Goal: Information Seeking & Learning: Learn about a topic

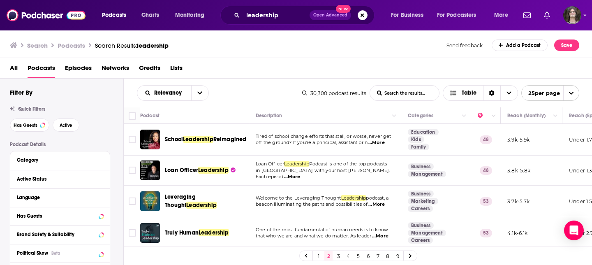
scroll to position [8, 0]
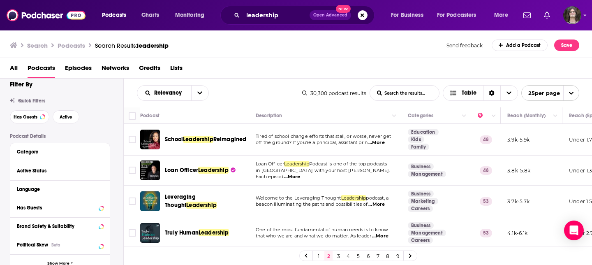
click at [283, 197] on p "Welcome to the Leveraging Thought Leadership podcast, a" at bounding box center [325, 198] width 139 height 7
click at [283, 203] on span "beacon illuminating the paths and possibilities of" at bounding box center [312, 204] width 112 height 6
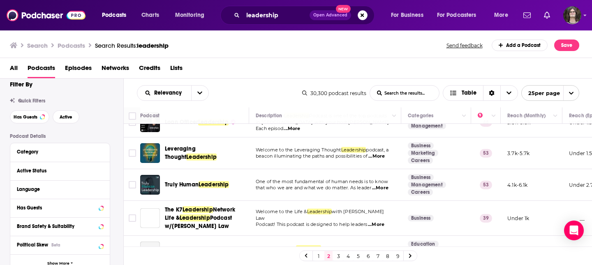
scroll to position [49, 0]
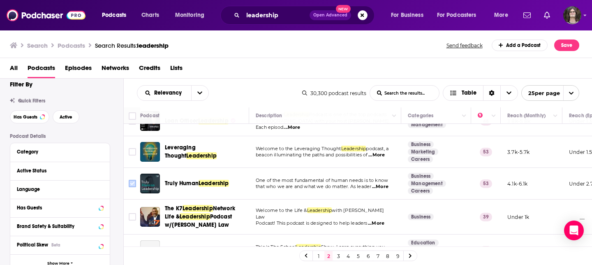
click at [130, 183] on input "Toggle select row" at bounding box center [132, 183] width 7 height 7
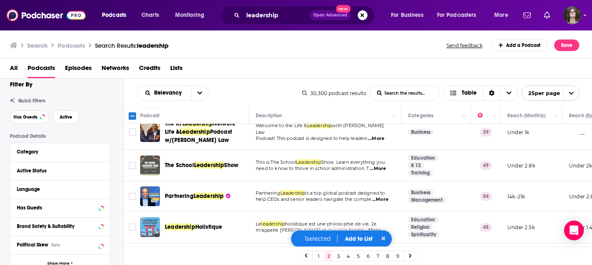
scroll to position [136, 0]
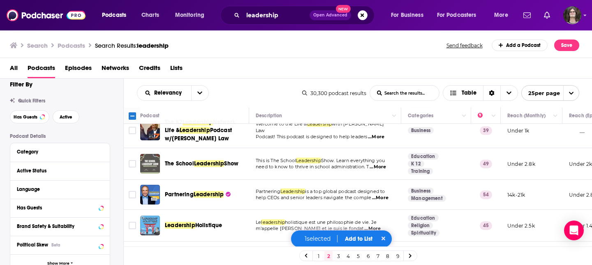
click at [284, 179] on td "This is The School Leadership Show. Learn everything you need to know to thrive…" at bounding box center [325, 164] width 152 height 32
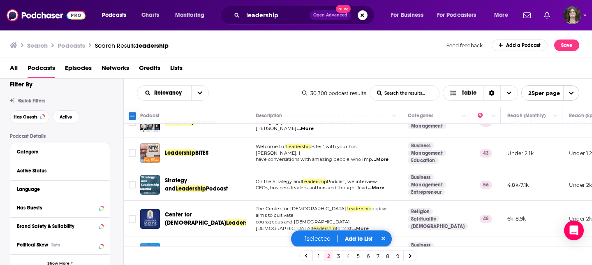
scroll to position [302, 0]
click at [129, 183] on input "Toggle select row" at bounding box center [132, 183] width 7 height 7
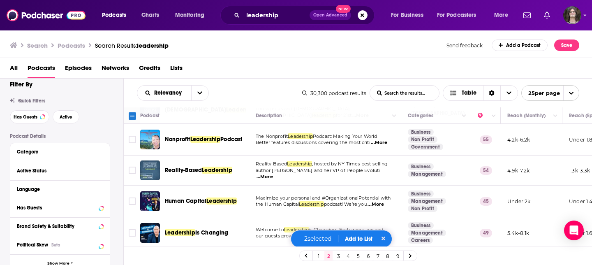
scroll to position [431, 0]
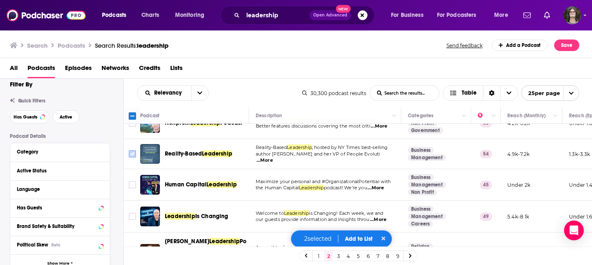
click at [131, 150] on input "Toggle select row" at bounding box center [132, 153] width 7 height 7
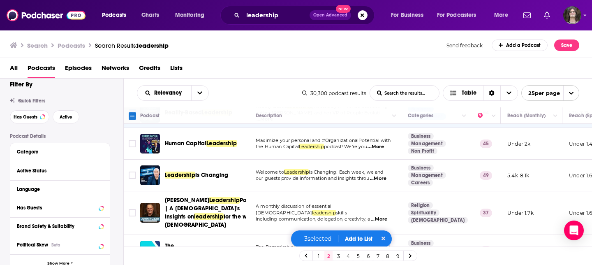
scroll to position [472, 0]
click at [133, 171] on input "Toggle select row" at bounding box center [132, 174] width 7 height 7
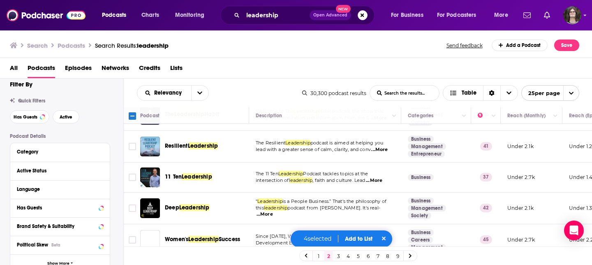
scroll to position [681, 0]
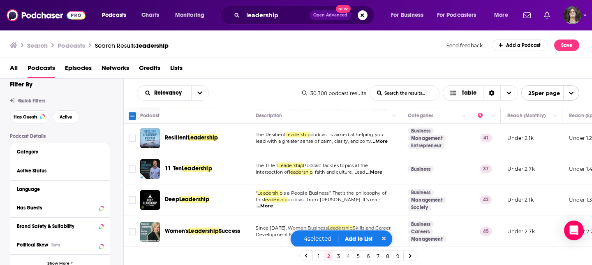
click at [288, 186] on td "“ Leadership is a People Business.” That's the philosophy of this leadership po…" at bounding box center [325, 200] width 152 height 32
click at [362, 237] on button "Add to List" at bounding box center [358, 238] width 41 height 7
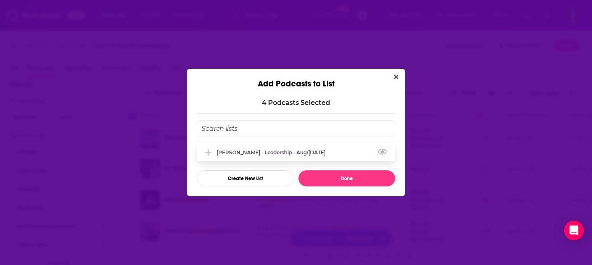
click at [286, 148] on div "Tara - Leadership - Aug/Sept 2025" at bounding box center [296, 152] width 198 height 18
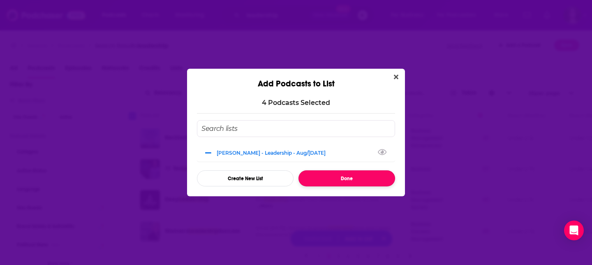
click at [321, 180] on button "Done" at bounding box center [346, 178] width 97 height 16
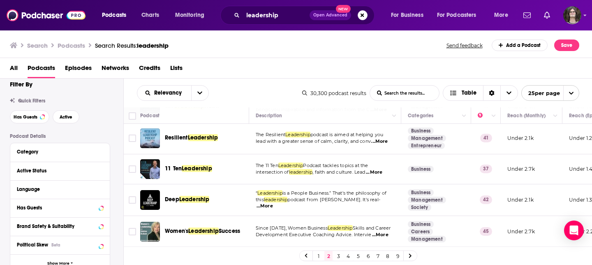
click at [411, 256] on link at bounding box center [410, 255] width 13 height 9
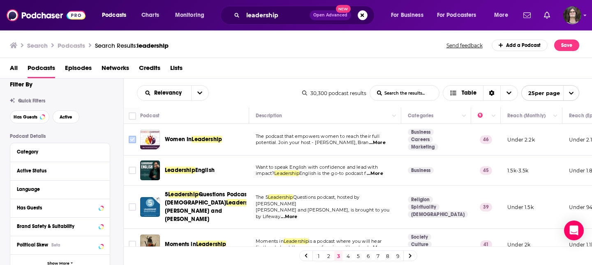
click at [132, 141] on input "Toggle select row" at bounding box center [132, 139] width 7 height 7
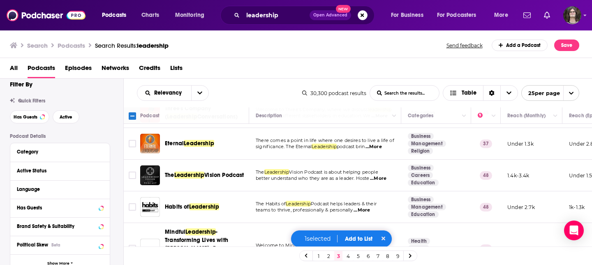
scroll to position [284, 0]
click at [130, 174] on input "Toggle select row" at bounding box center [132, 174] width 7 height 7
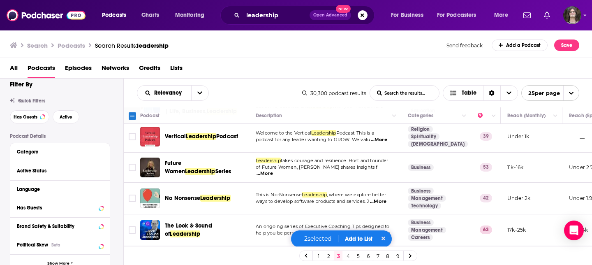
scroll to position [505, 0]
click at [132, 164] on input "Toggle select row" at bounding box center [132, 166] width 7 height 7
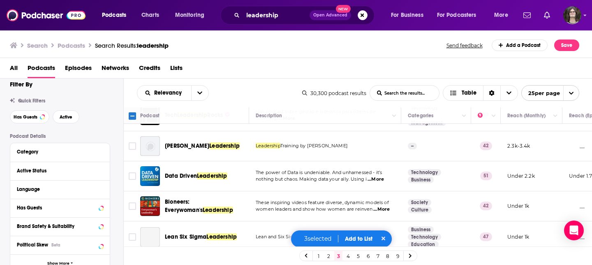
scroll to position [694, 0]
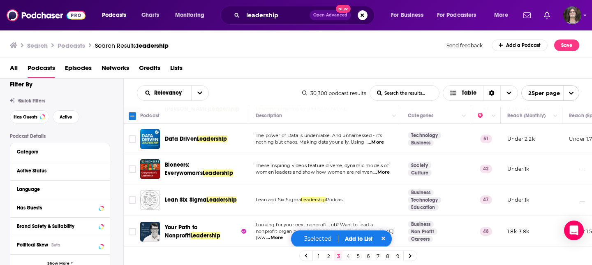
click at [360, 240] on button "Add to List" at bounding box center [358, 238] width 41 height 7
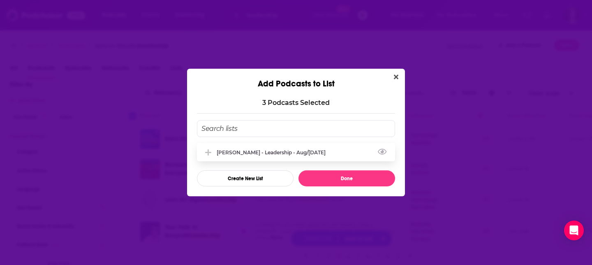
click at [264, 152] on div "Tara - Leadership - Aug/Sept 2025" at bounding box center [274, 152] width 114 height 6
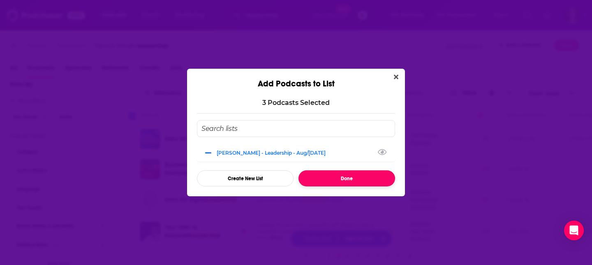
click at [337, 172] on button "Done" at bounding box center [346, 178] width 97 height 16
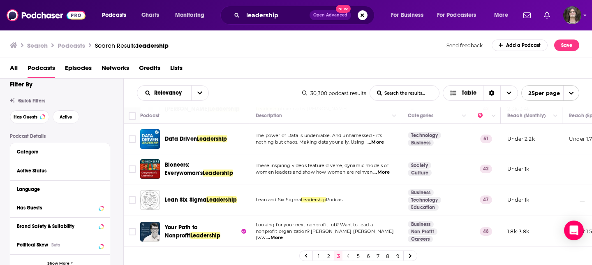
click at [409, 252] on link at bounding box center [410, 255] width 13 height 9
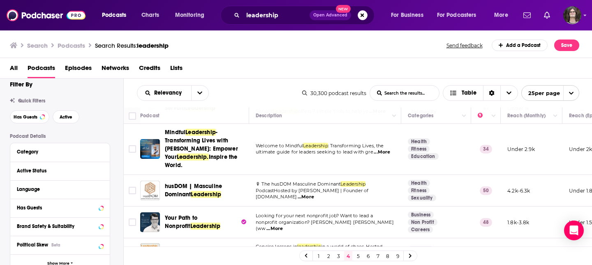
scroll to position [32, 0]
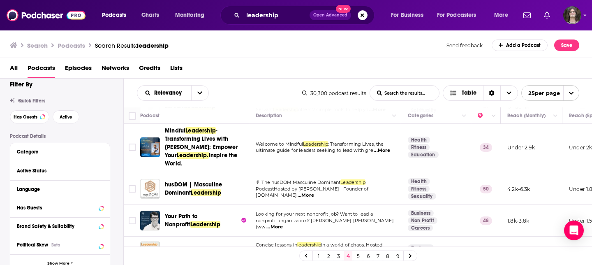
click at [299, 173] on td "🎙 The husDOM Masculine Dominant Leadership PodcastHosted by Mr. Fox | Founder o…" at bounding box center [325, 189] width 152 height 32
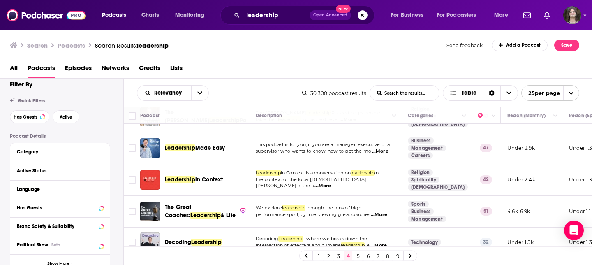
scroll to position [476, 0]
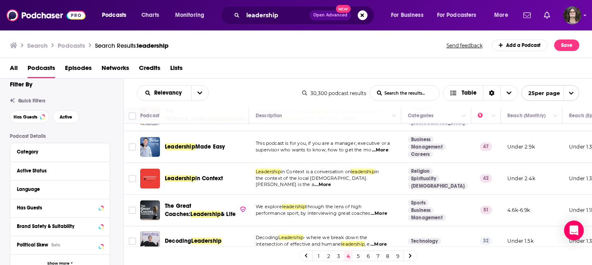
click at [299, 169] on td "Leadership in Context is a conversation on leadership in the context of the loc…" at bounding box center [325, 179] width 152 height 32
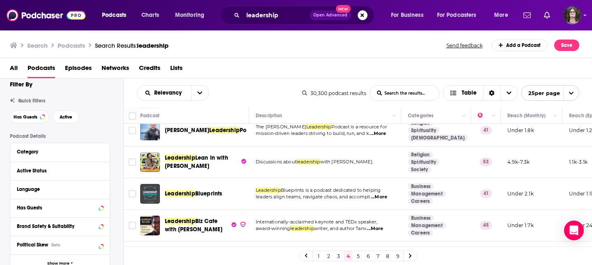
scroll to position [686, 0]
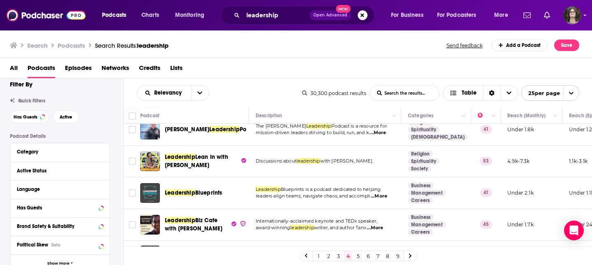
click at [411, 258] on icon at bounding box center [410, 255] width 3 height 5
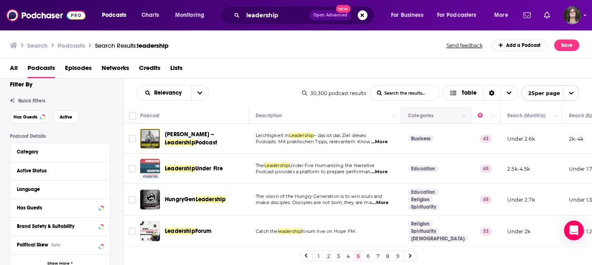
click at [401, 124] on th "Categories" at bounding box center [436, 115] width 70 height 16
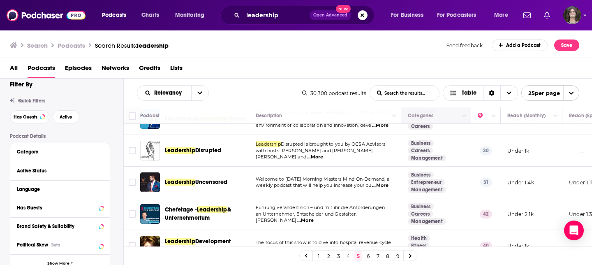
scroll to position [665, 0]
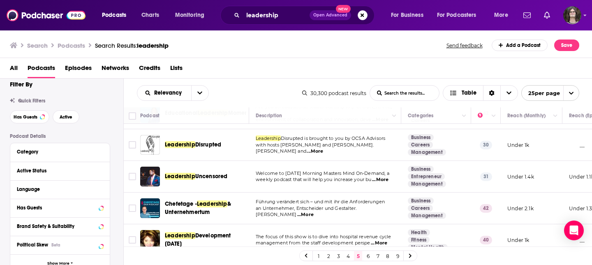
click at [410, 254] on icon at bounding box center [410, 255] width 3 height 5
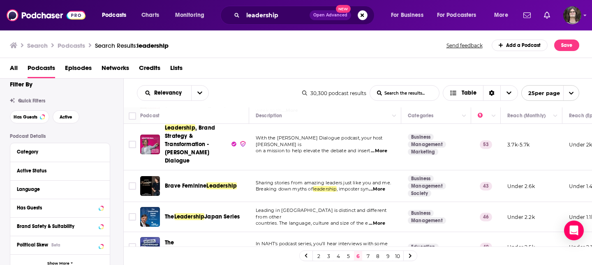
scroll to position [74, 0]
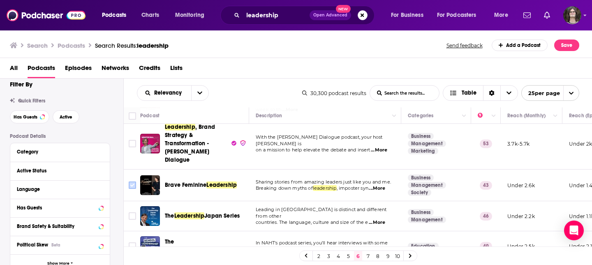
click at [133, 181] on input "Toggle select row" at bounding box center [132, 184] width 7 height 7
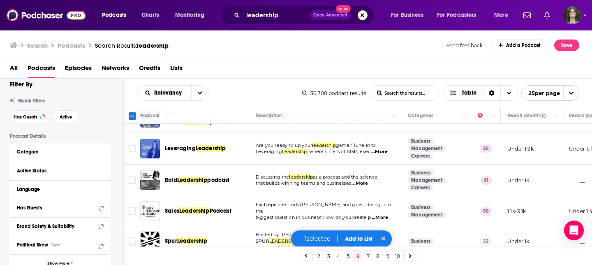
scroll to position [203, 0]
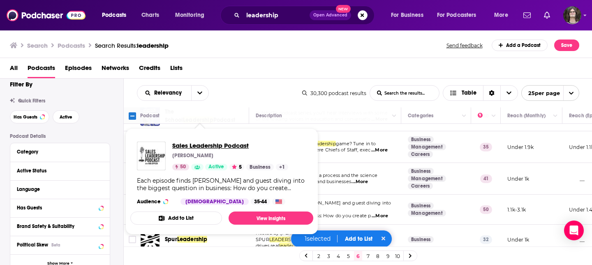
click at [211, 145] on span "Sales Leadership Podcast" at bounding box center [230, 145] width 116 height 8
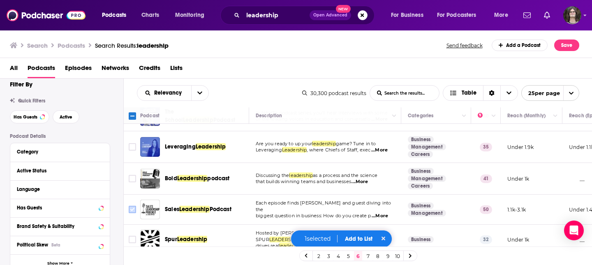
click at [130, 205] on input "Toggle select row" at bounding box center [132, 208] width 7 height 7
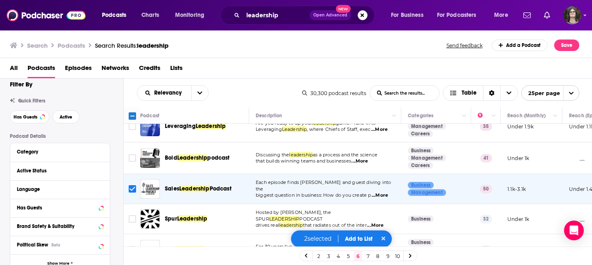
scroll to position [234, 0]
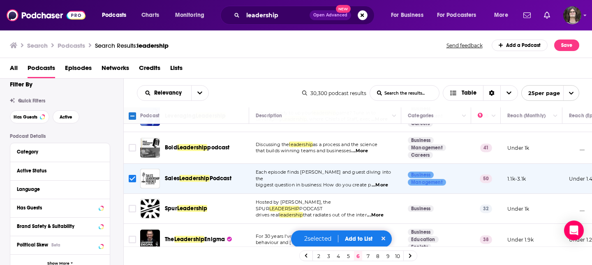
click at [313, 199] on span "Hosted by Mac Richard, the SPUR" at bounding box center [293, 205] width 75 height 12
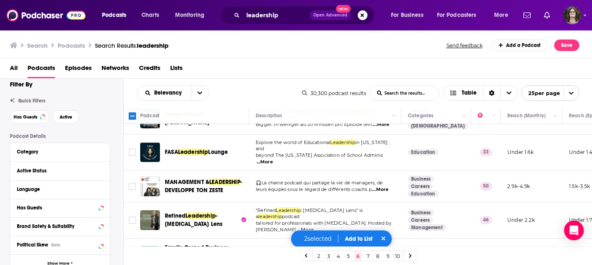
scroll to position [683, 0]
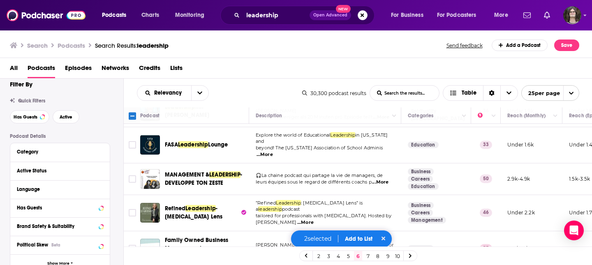
click at [358, 238] on button "Add to List" at bounding box center [358, 238] width 41 height 7
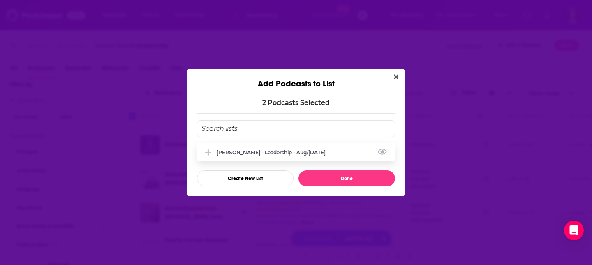
drag, startPoint x: 294, startPoint y: 153, endPoint x: 303, endPoint y: 159, distance: 10.4
click at [294, 153] on div "Tara - Leadership - Aug/Sept 2025" at bounding box center [274, 152] width 114 height 6
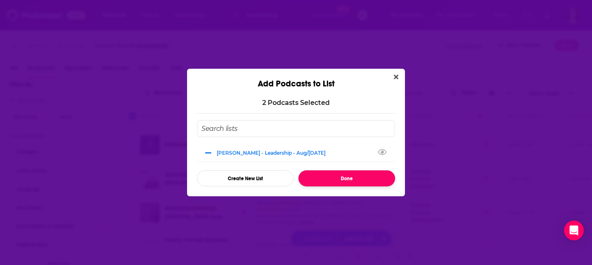
click at [335, 180] on button "Done" at bounding box center [346, 178] width 97 height 16
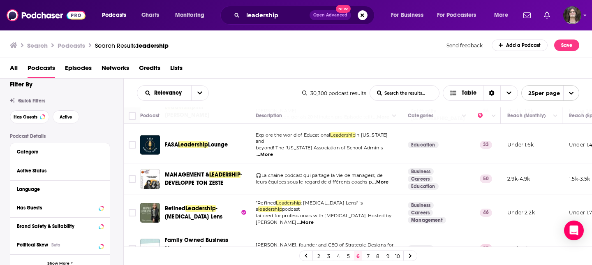
click at [407, 257] on link at bounding box center [410, 255] width 13 height 9
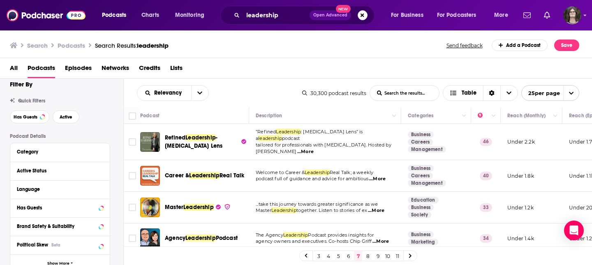
click at [322, 162] on td "Welcome to Career & Leadership Real Talk; a weekly podcast full of guidance and…" at bounding box center [325, 176] width 152 height 32
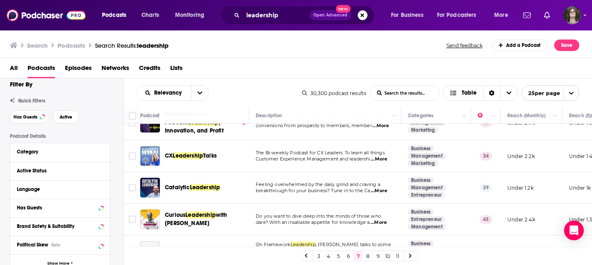
scroll to position [671, 0]
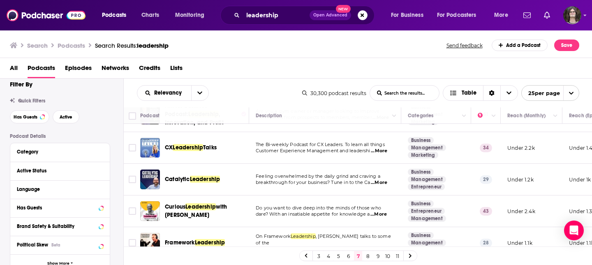
click at [413, 255] on link at bounding box center [410, 255] width 13 height 9
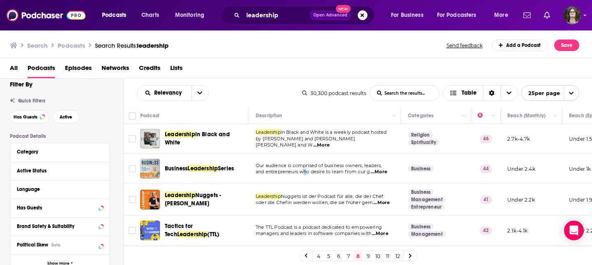
click at [307, 175] on p "and entrepreneurs who desire to learn from our g ...More" at bounding box center [325, 172] width 139 height 7
click at [307, 174] on span "and entrepreneurs who desire to learn from our g" at bounding box center [313, 172] width 114 height 6
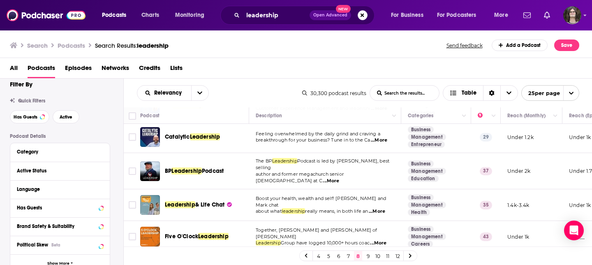
scroll to position [665, 0]
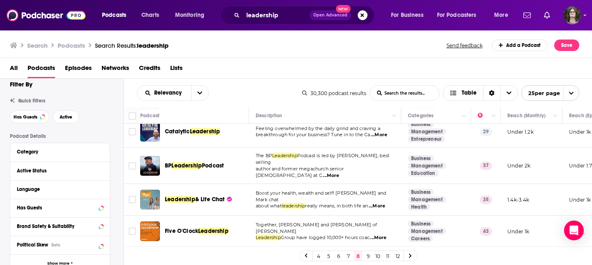
click at [406, 258] on link at bounding box center [410, 255] width 13 height 9
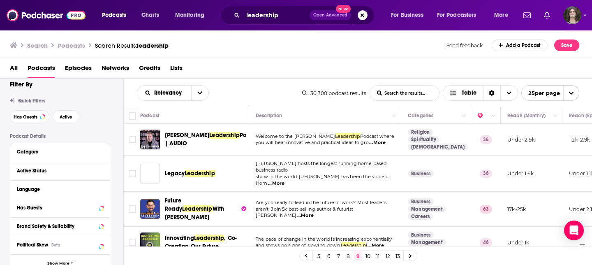
click at [343, 168] on span "Tom hosts the longest running home based business radio" at bounding box center [321, 166] width 131 height 12
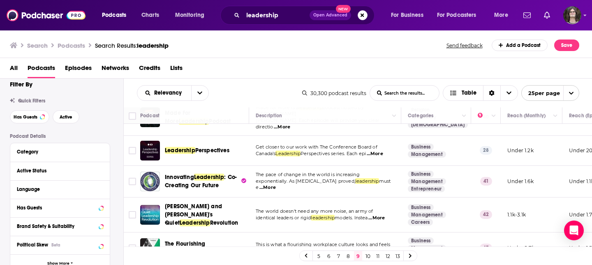
scroll to position [630, 0]
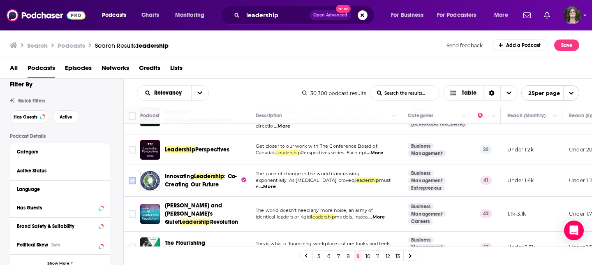
click at [131, 177] on input "Toggle select row" at bounding box center [132, 180] width 7 height 7
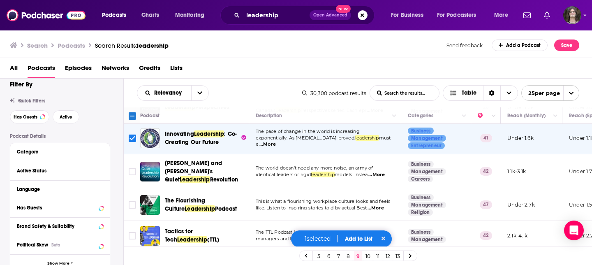
scroll to position [673, 0]
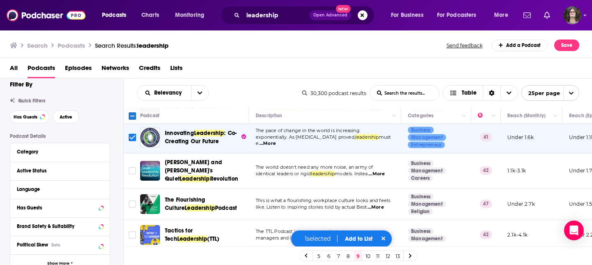
click at [358, 237] on button "Add to List" at bounding box center [358, 238] width 41 height 7
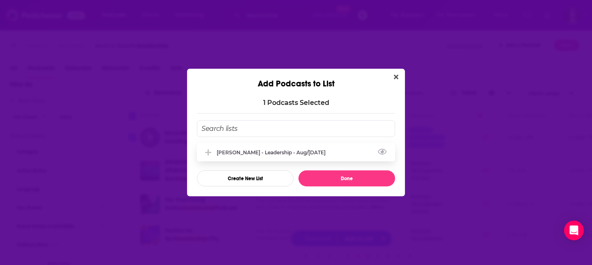
click at [303, 150] on div "Tara - Leadership - Aug/Sept 2025" at bounding box center [274, 152] width 114 height 6
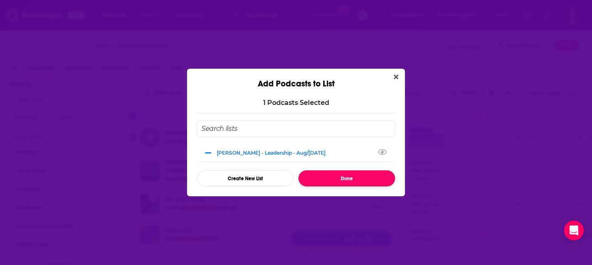
click at [323, 178] on button "Done" at bounding box center [346, 178] width 97 height 16
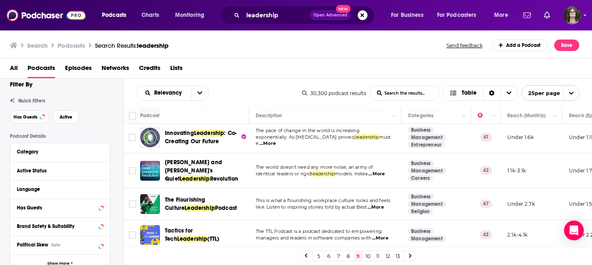
click at [365, 257] on link "10" at bounding box center [368, 256] width 8 height 10
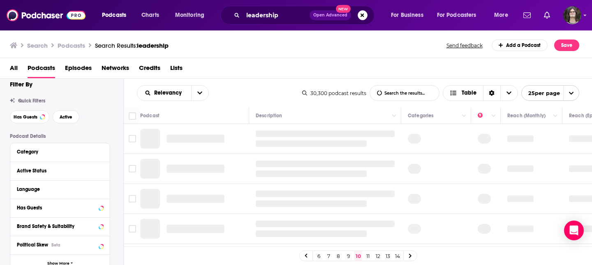
click at [323, 165] on div at bounding box center [325, 163] width 139 height 7
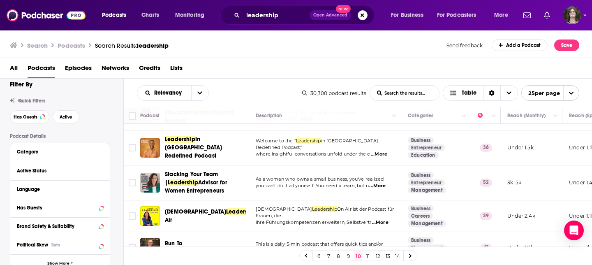
scroll to position [704, 0]
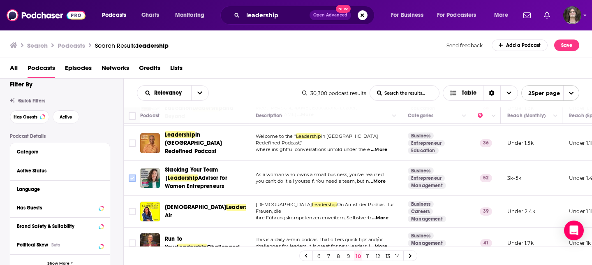
click at [133, 174] on input "Toggle select row" at bounding box center [132, 177] width 7 height 7
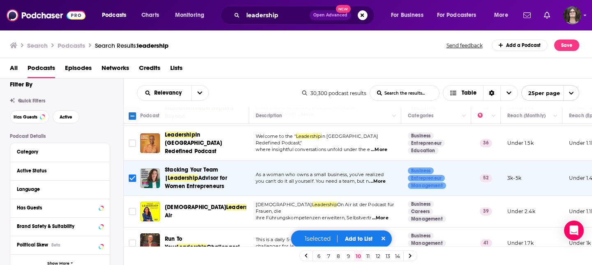
click at [362, 238] on button "Add to List" at bounding box center [358, 238] width 41 height 7
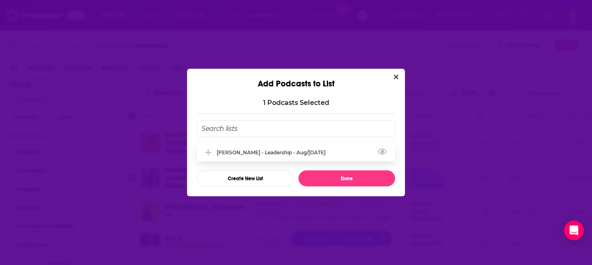
click at [280, 147] on div "Tara - Leadership - Aug/Sept 2025" at bounding box center [296, 152] width 198 height 18
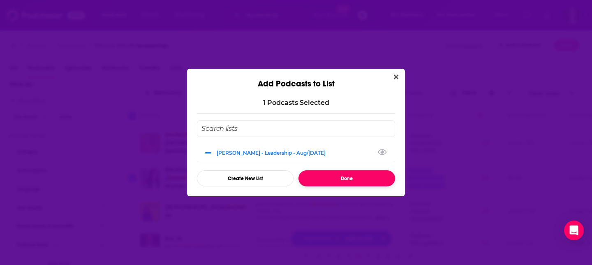
click at [324, 182] on button "Done" at bounding box center [346, 178] width 97 height 16
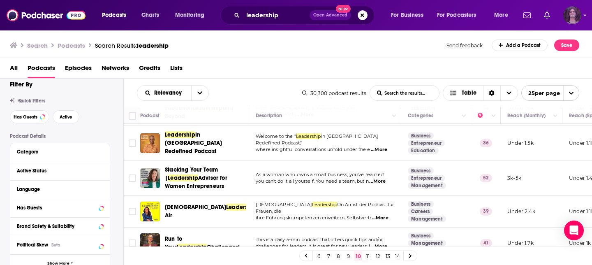
click at [569, 16] on img "Logged in as jack14248" at bounding box center [572, 15] width 18 height 18
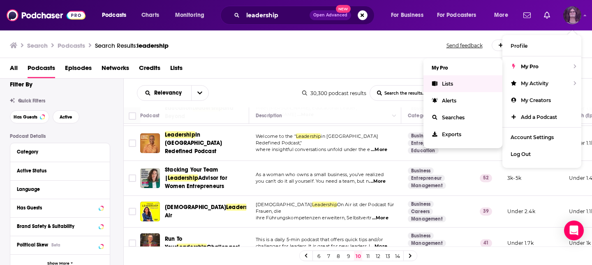
click at [458, 80] on link "Lists" at bounding box center [462, 83] width 79 height 17
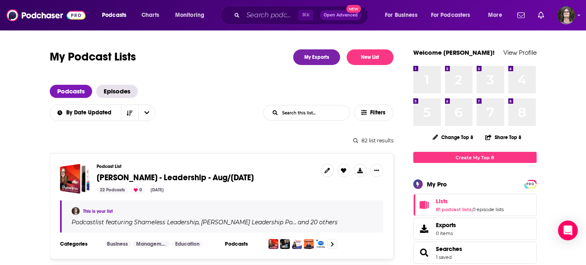
click at [188, 178] on span "Tara - Leadership - Aug/Sept 2025" at bounding box center [175, 177] width 157 height 10
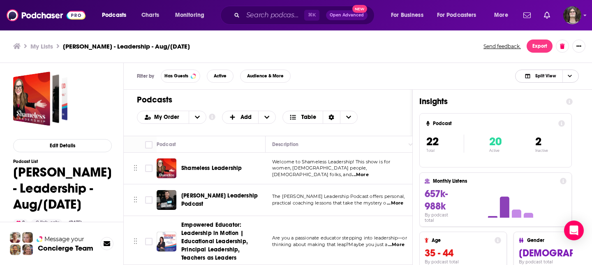
click at [550, 75] on span "Split View" at bounding box center [545, 76] width 21 height 5
click at [540, 105] on span "Podcast Only" at bounding box center [551, 103] width 41 height 5
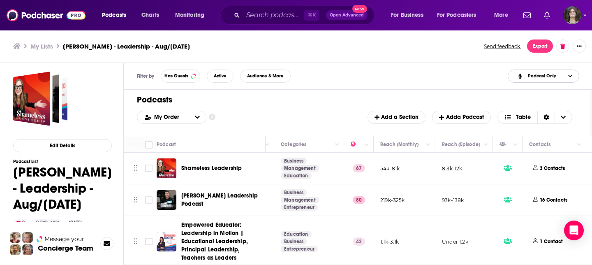
scroll to position [0, 145]
click at [540, 165] on p "3 Contacts" at bounding box center [550, 168] width 25 height 7
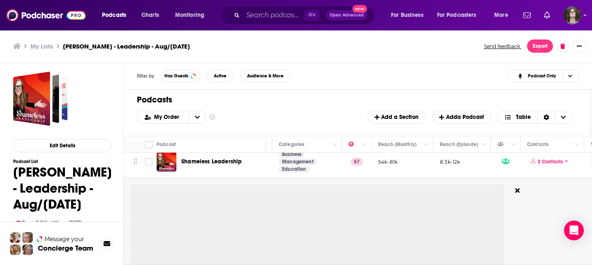
scroll to position [5, 145]
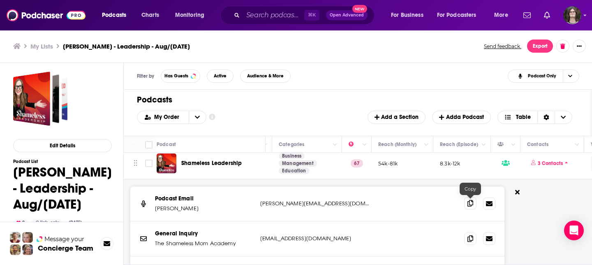
click at [471, 203] on icon at bounding box center [470, 203] width 6 height 7
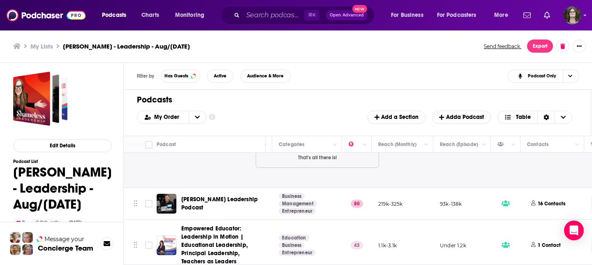
scroll to position [167, 145]
click at [541, 205] on p "16 Contacts" at bounding box center [552, 203] width 28 height 7
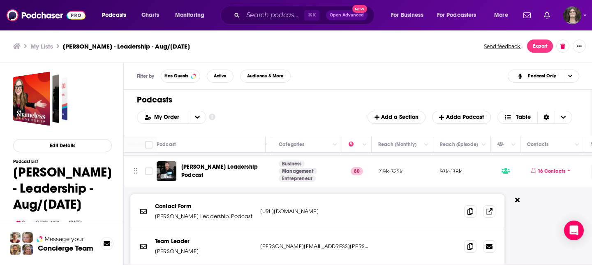
scroll to position [182, 145]
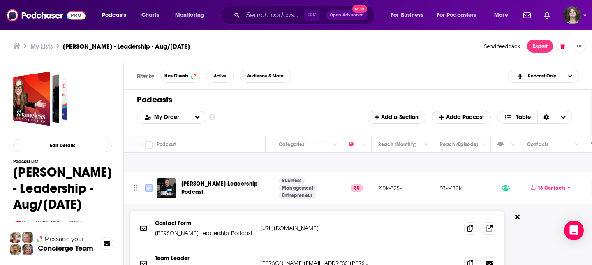
click at [149, 190] on input "Toggle select row" at bounding box center [148, 187] width 7 height 7
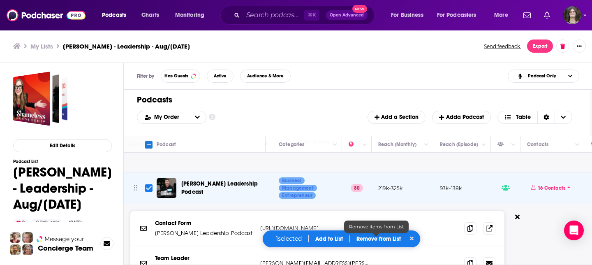
click at [379, 238] on p "Remove from List" at bounding box center [378, 238] width 44 height 7
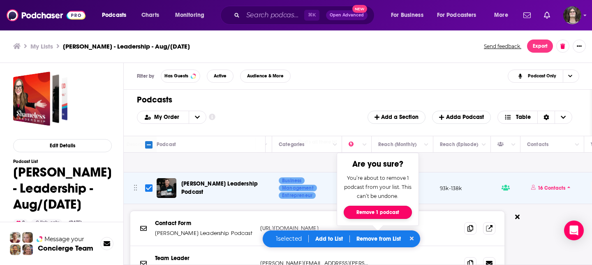
click at [382, 210] on button "Remove 1 podcast" at bounding box center [378, 211] width 68 height 13
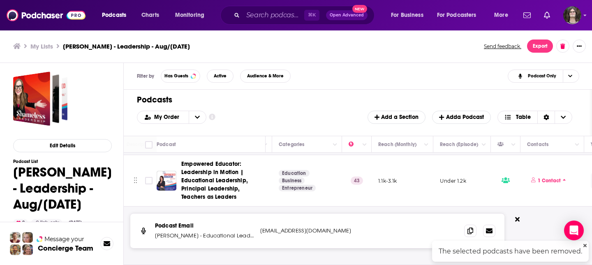
scroll to position [199, 145]
click at [143, 178] on td at bounding box center [148, 180] width 16 height 51
click at [146, 179] on input "Toggle select row" at bounding box center [148, 180] width 7 height 7
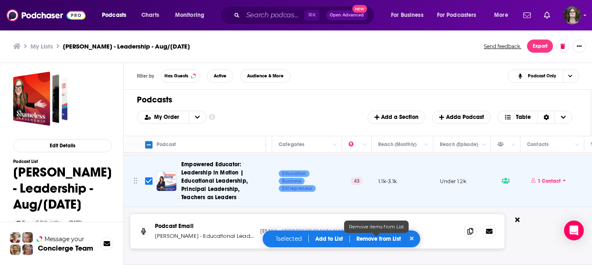
click at [375, 240] on p "Remove from List" at bounding box center [378, 238] width 44 height 7
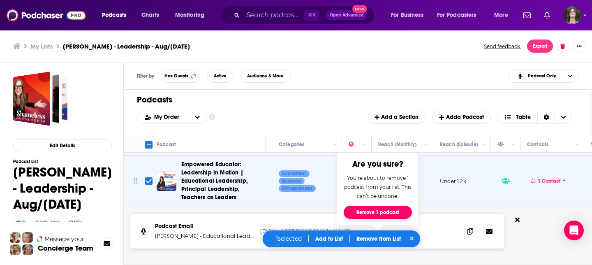
click at [379, 209] on button "Remove 1 podcast" at bounding box center [378, 211] width 68 height 13
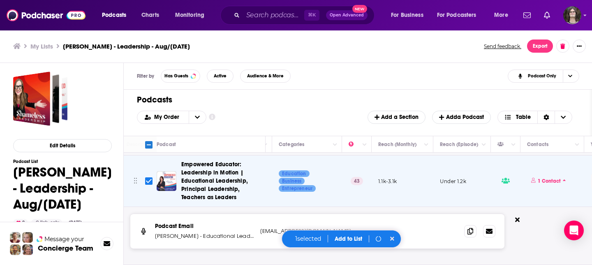
checkbox input "false"
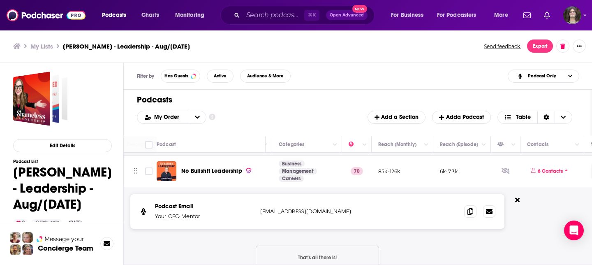
click at [219, 168] on span "No Bullsh!t Leadership" at bounding box center [211, 170] width 61 height 7
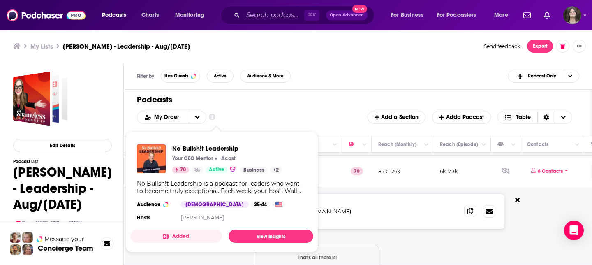
click at [469, 214] on span at bounding box center [470, 211] width 12 height 12
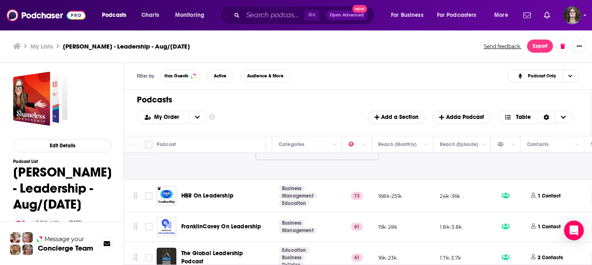
scroll to position [318, 145]
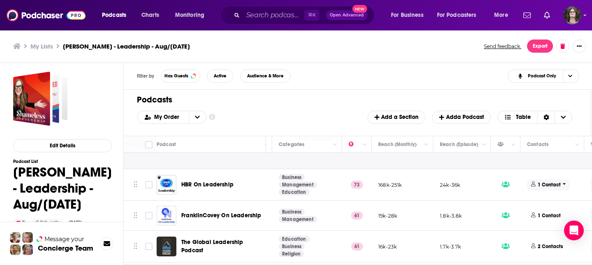
click at [535, 184] on icon at bounding box center [533, 183] width 5 height 5
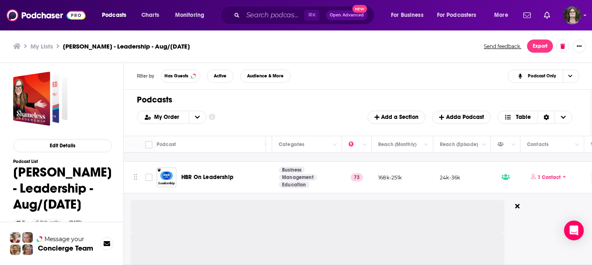
scroll to position [330, 145]
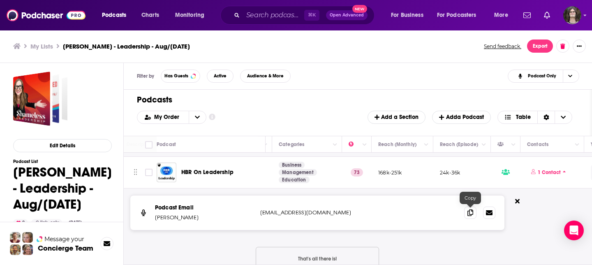
click at [469, 213] on icon at bounding box center [470, 212] width 6 height 7
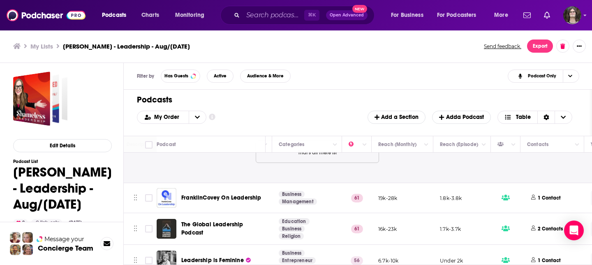
scroll to position [445, 145]
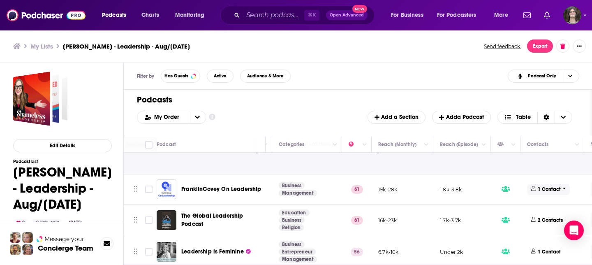
click at [553, 190] on p "1 Contact" at bounding box center [549, 189] width 23 height 7
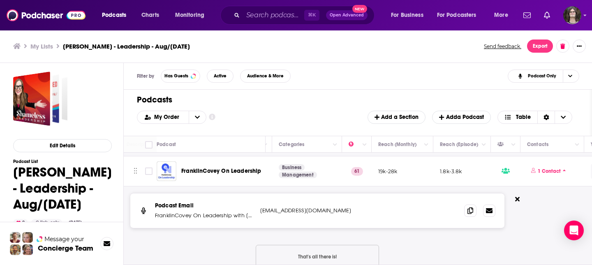
scroll to position [464, 145]
click at [472, 211] on icon at bounding box center [470, 209] width 6 height 7
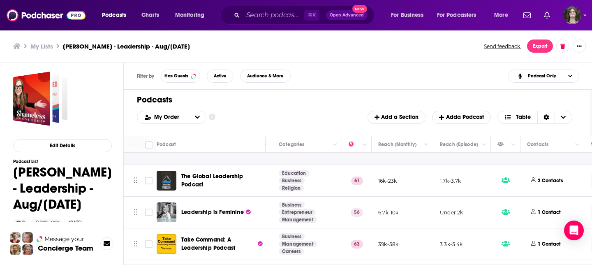
scroll to position [587, 145]
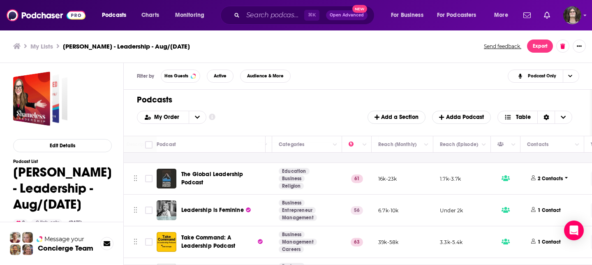
click at [544, 180] on p "2 Contacts" at bounding box center [550, 178] width 25 height 7
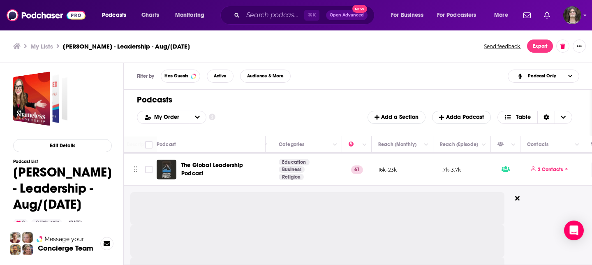
scroll to position [596, 145]
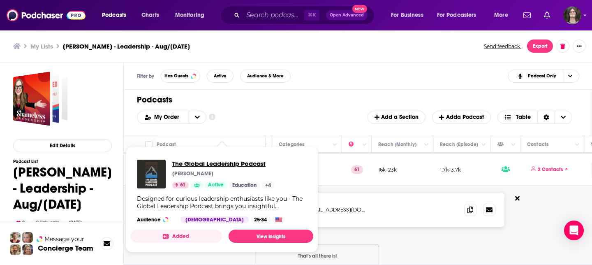
click at [227, 164] on span "The Global Leadership Podcast" at bounding box center [223, 163] width 102 height 8
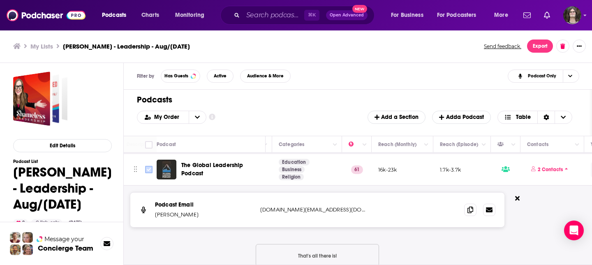
click at [149, 173] on icon "Toggle select row" at bounding box center [149, 169] width 10 height 10
click at [150, 171] on input "Toggle select row" at bounding box center [148, 169] width 7 height 7
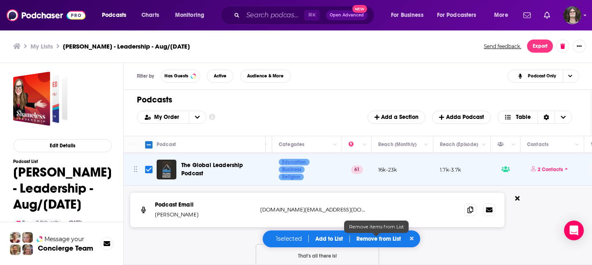
click at [393, 236] on p "Remove from List" at bounding box center [378, 238] width 44 height 7
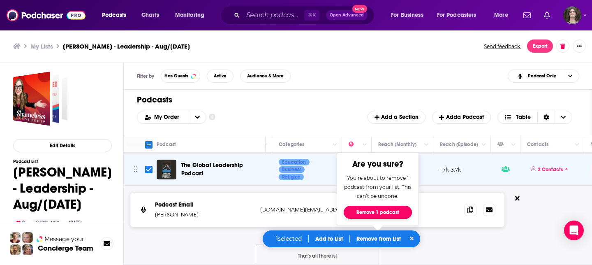
click at [367, 215] on button "Remove 1 podcast" at bounding box center [378, 211] width 68 height 13
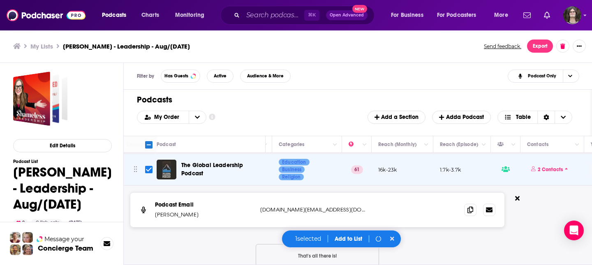
checkbox input "false"
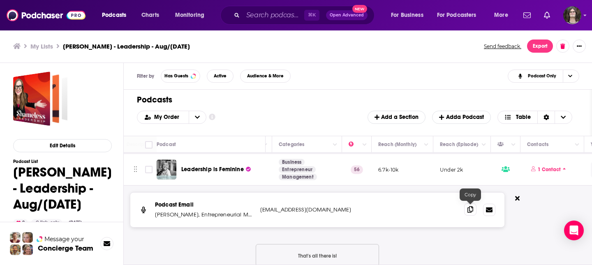
click at [472, 213] on span at bounding box center [470, 209] width 12 height 12
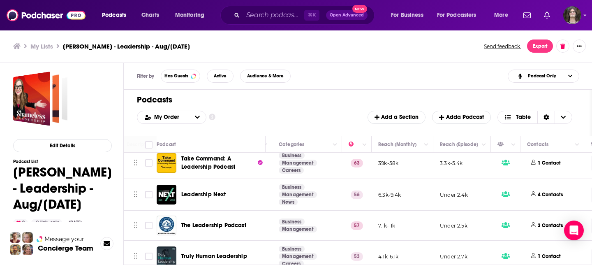
scroll to position [701, 145]
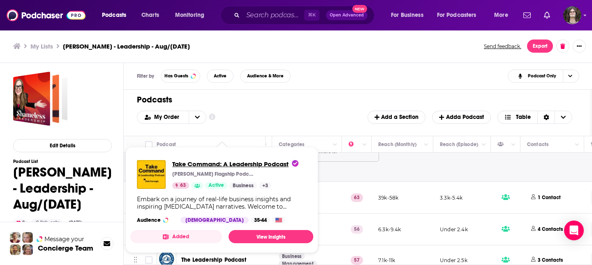
click at [221, 162] on span "Take Command: A Leadership Podcast" at bounding box center [235, 164] width 126 height 8
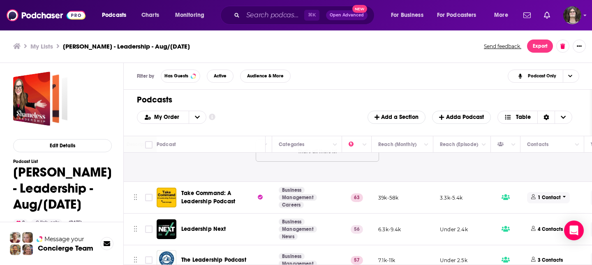
click at [544, 195] on p "1 Contact" at bounding box center [549, 197] width 23 height 7
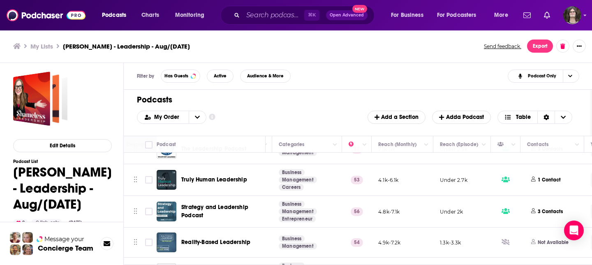
scroll to position [848, 145]
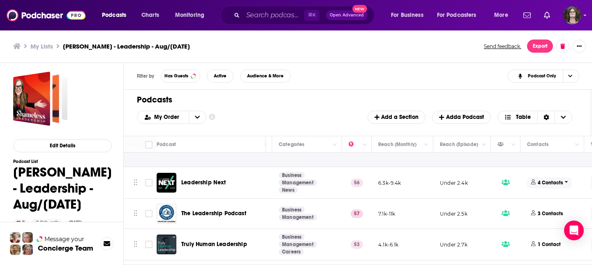
click at [539, 184] on p "4 Contacts" at bounding box center [550, 182] width 25 height 7
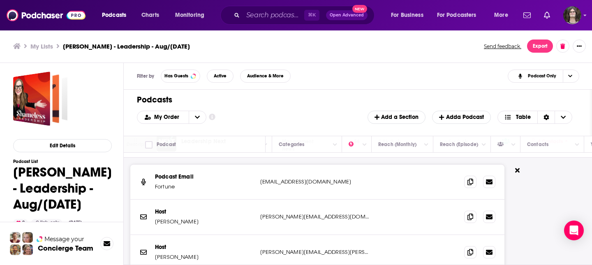
scroll to position [896, 145]
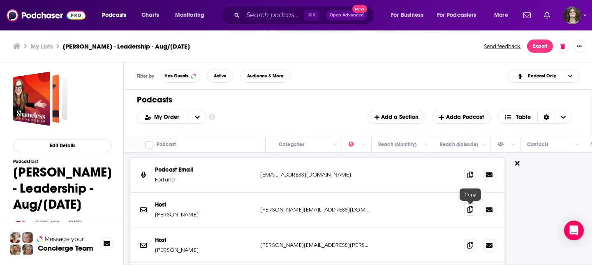
click at [471, 211] on icon at bounding box center [470, 209] width 6 height 7
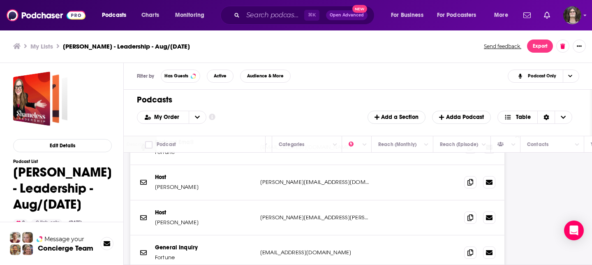
scroll to position [909, 145]
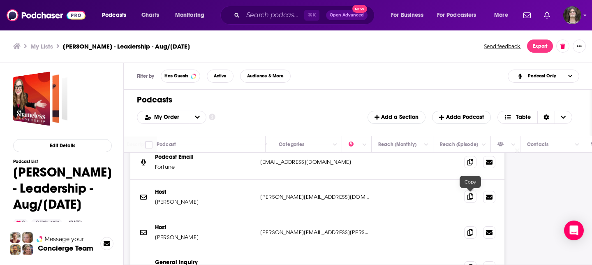
click at [473, 199] on icon at bounding box center [470, 196] width 6 height 7
click at [469, 235] on span at bounding box center [470, 232] width 12 height 12
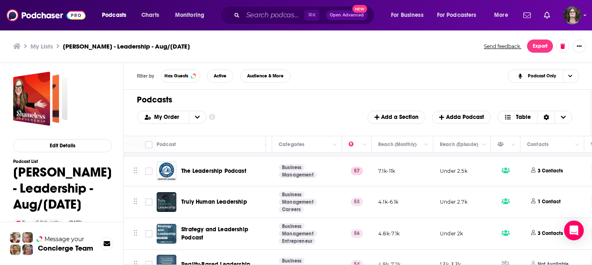
scroll to position [1103, 145]
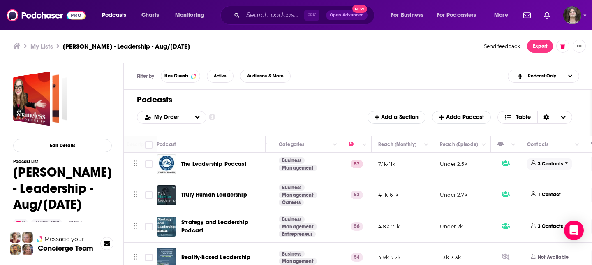
click at [552, 165] on p "3 Contacts" at bounding box center [550, 163] width 25 height 7
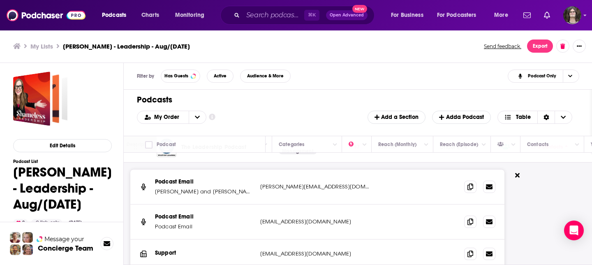
scroll to position [1121, 145]
click at [473, 189] on span at bounding box center [470, 185] width 12 height 12
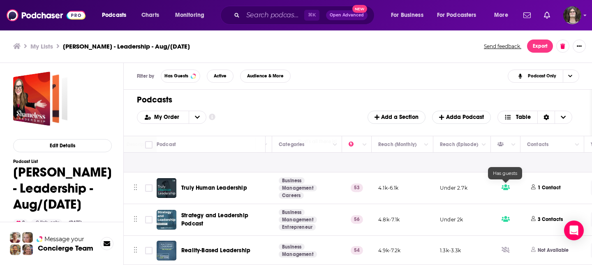
scroll to position [1276, 145]
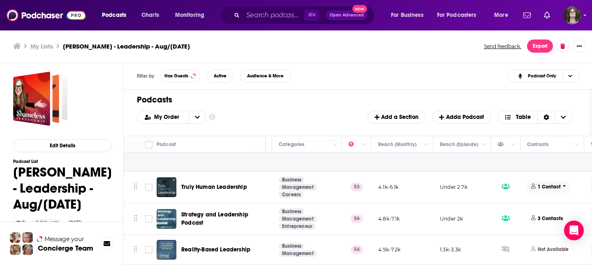
click at [552, 184] on p "1 Contact" at bounding box center [549, 186] width 23 height 7
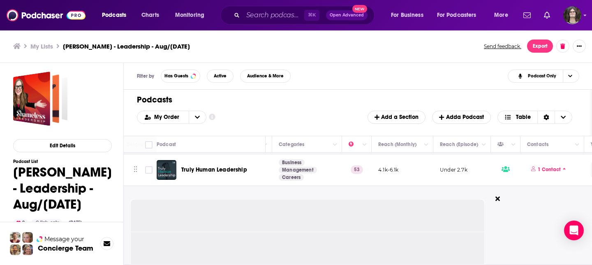
scroll to position [1295, 145]
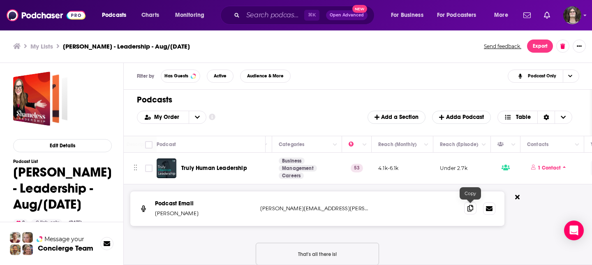
click at [471, 211] on span at bounding box center [470, 208] width 12 height 12
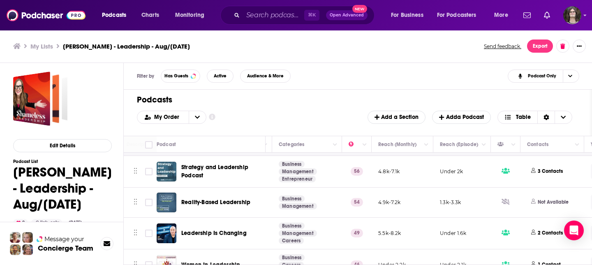
scroll to position [1410, 145]
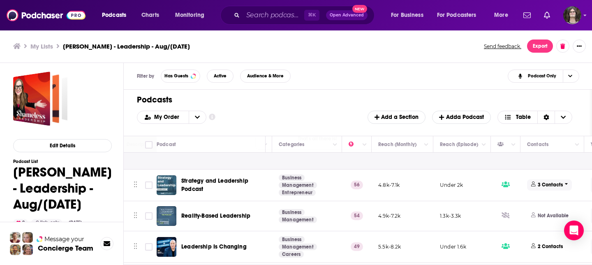
click at [546, 185] on p "3 Contacts" at bounding box center [550, 184] width 25 height 7
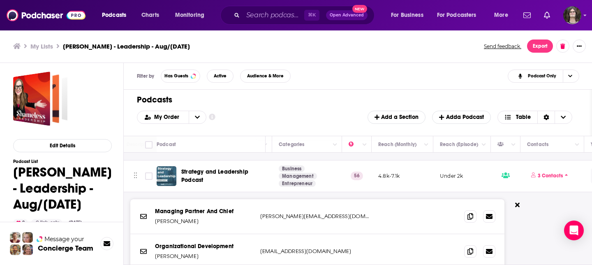
scroll to position [1420, 145]
click at [470, 219] on span at bounding box center [470, 215] width 12 height 12
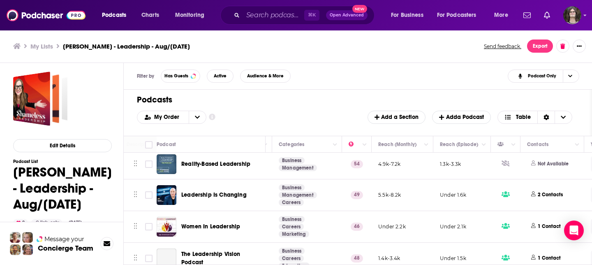
scroll to position [1628, 145]
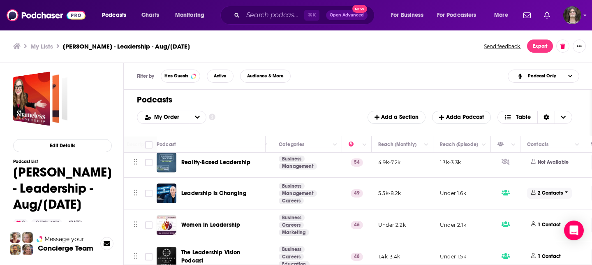
click at [545, 192] on p "2 Contacts" at bounding box center [550, 192] width 25 height 7
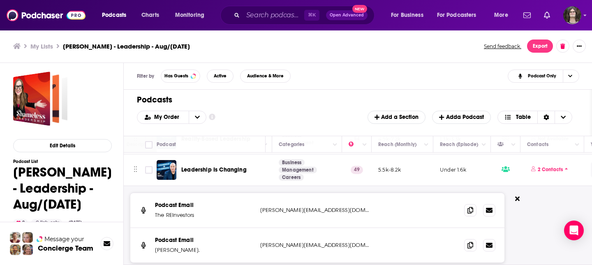
scroll to position [1652, 145]
click at [469, 242] on icon at bounding box center [470, 244] width 6 height 7
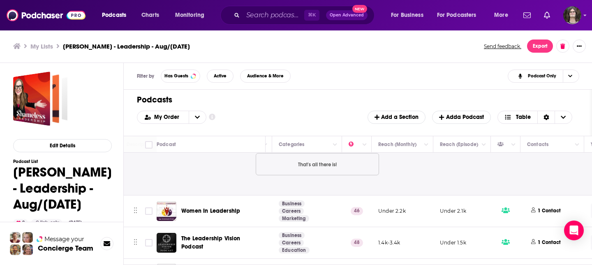
scroll to position [1810, 145]
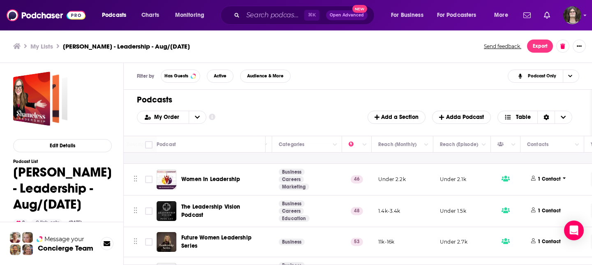
drag, startPoint x: 547, startPoint y: 178, endPoint x: 443, endPoint y: 212, distance: 108.7
click at [547, 178] on p "1 Contact" at bounding box center [549, 178] width 23 height 7
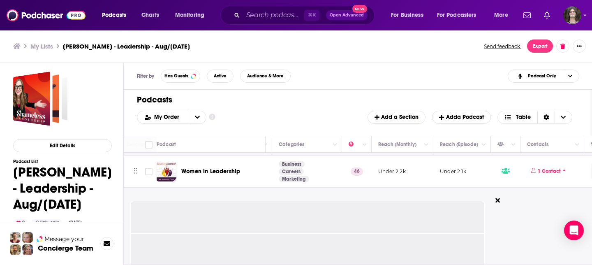
scroll to position [1819, 145]
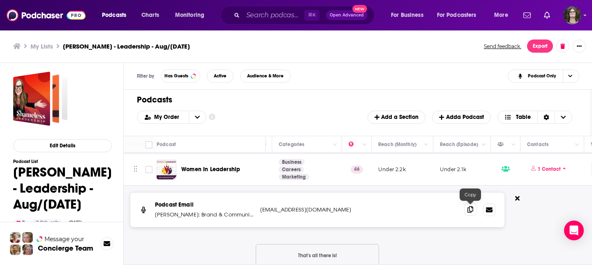
click at [473, 208] on span at bounding box center [470, 209] width 12 height 12
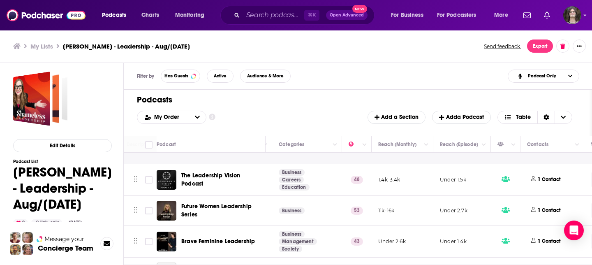
scroll to position [1942, 145]
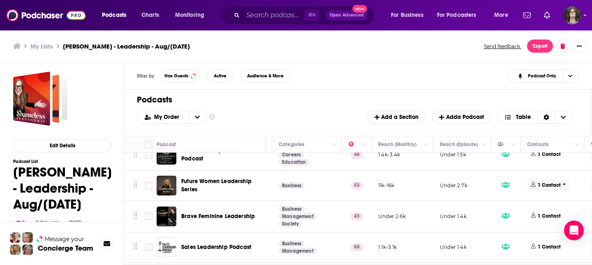
click at [551, 182] on p "1 Contact" at bounding box center [549, 185] width 23 height 7
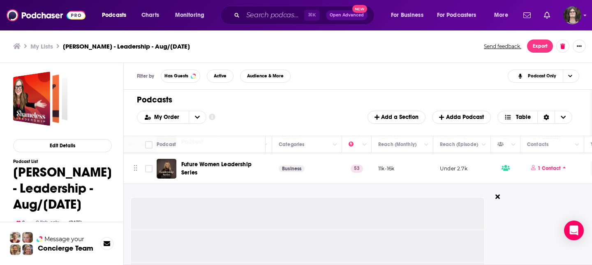
scroll to position [1984, 145]
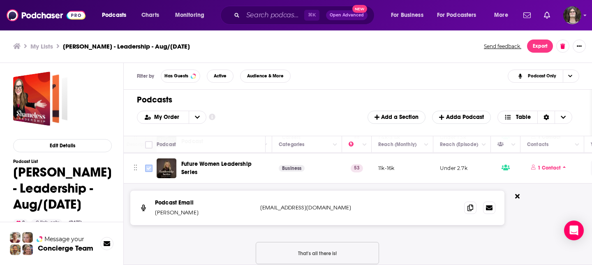
click at [148, 168] on input "Toggle select row" at bounding box center [148, 167] width 7 height 7
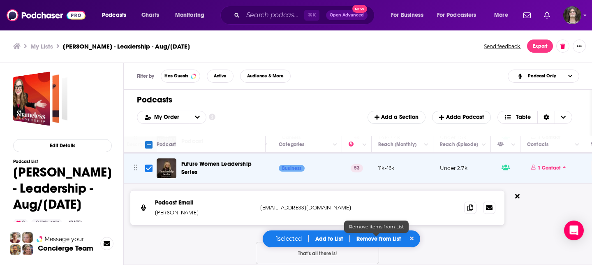
click at [381, 237] on p "Remove from List" at bounding box center [378, 238] width 44 height 7
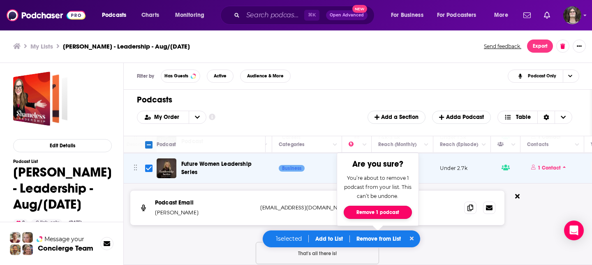
click at [386, 209] on button "Remove 1 podcast" at bounding box center [378, 211] width 68 height 13
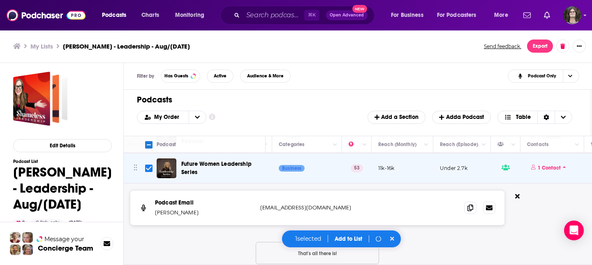
checkbox input "false"
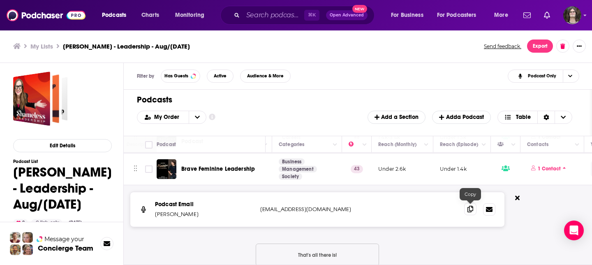
click at [469, 213] on span at bounding box center [470, 209] width 12 height 12
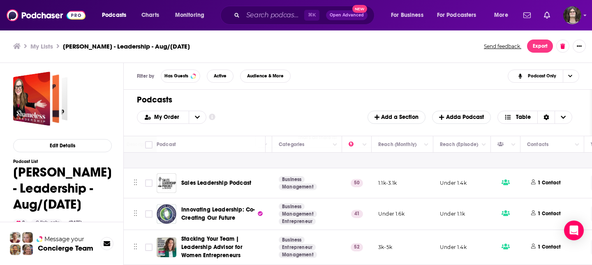
scroll to position [2107, 145]
drag, startPoint x: 549, startPoint y: 238, endPoint x: 521, endPoint y: 236, distance: 28.5
click at [549, 243] on p "1 Contact" at bounding box center [549, 246] width 23 height 7
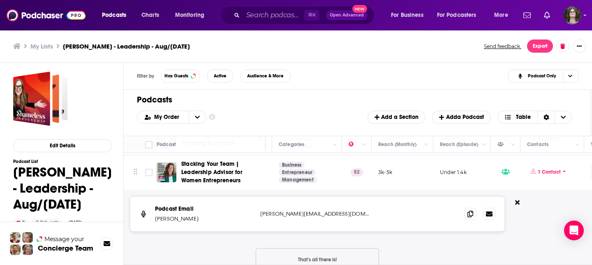
scroll to position [2177, 145]
click at [472, 215] on icon at bounding box center [470, 213] width 6 height 7
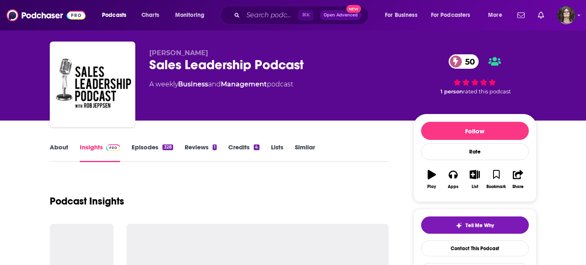
scroll to position [53, 0]
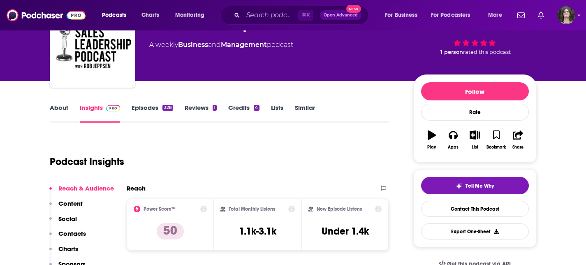
click at [54, 106] on link "About" at bounding box center [59, 113] width 18 height 19
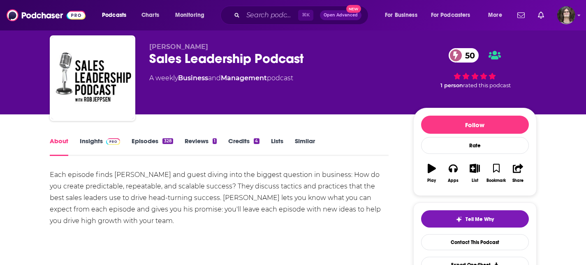
scroll to position [39, 0]
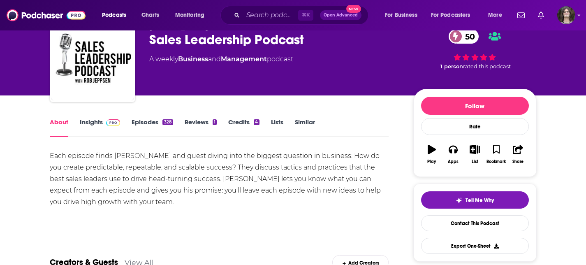
click at [147, 124] on link "Episodes 328" at bounding box center [152, 127] width 41 height 19
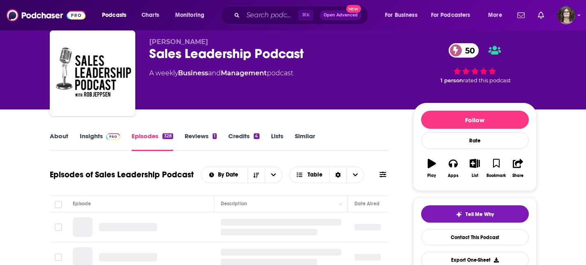
scroll to position [72, 0]
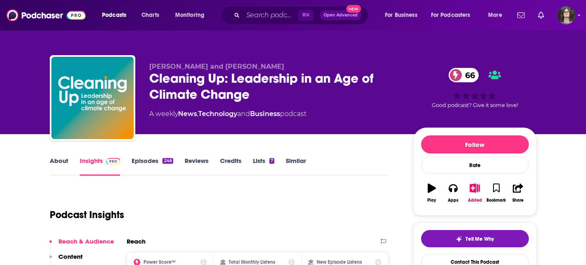
click at [56, 163] on link "About" at bounding box center [59, 166] width 18 height 19
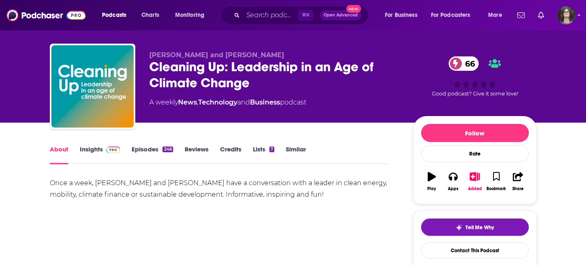
scroll to position [12, 0]
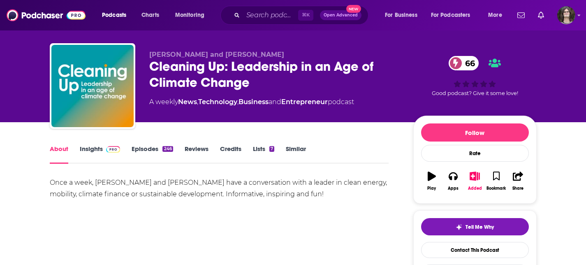
click at [155, 160] on link "Episodes 246" at bounding box center [152, 154] width 41 height 19
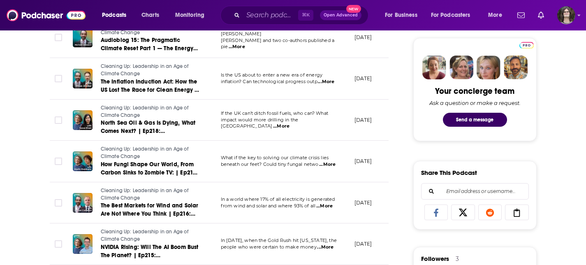
scroll to position [434, 0]
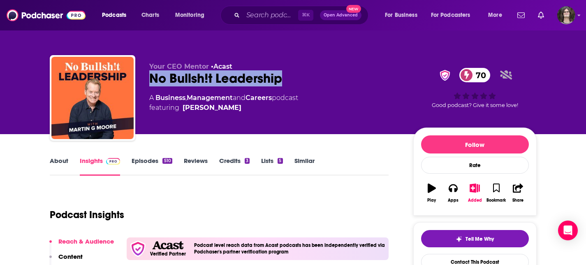
drag, startPoint x: 286, startPoint y: 82, endPoint x: 142, endPoint y: 82, distance: 144.3
click at [142, 82] on div "Your CEO Mentor • Acast No Bullsh!t Leadership 70 A Business , Management and C…" at bounding box center [293, 99] width 487 height 89
copy h2 "No Bullsh!t Leadership"
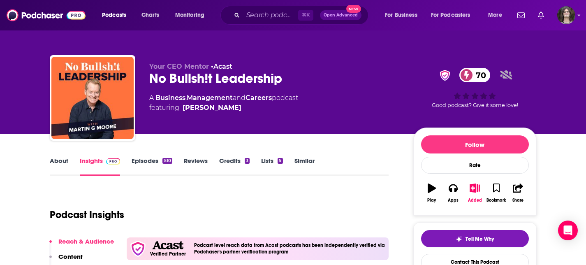
drag, startPoint x: 246, startPoint y: 192, endPoint x: 239, endPoint y: 183, distance: 11.8
click at [246, 193] on div "Podcast Insights" at bounding box center [216, 210] width 332 height 42
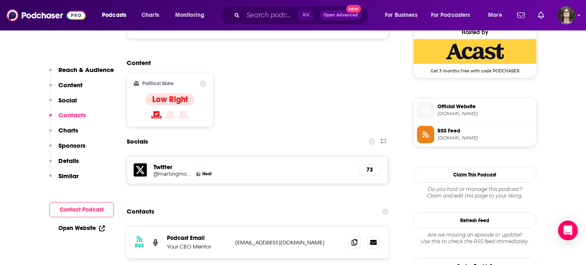
scroll to position [688, 0]
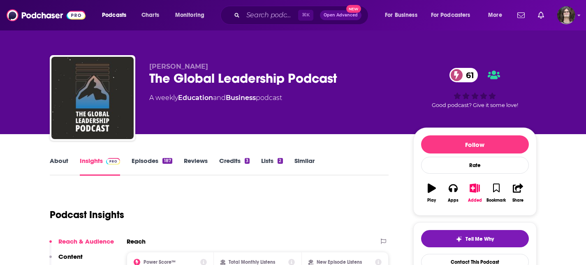
click at [56, 159] on link "About" at bounding box center [59, 166] width 18 height 19
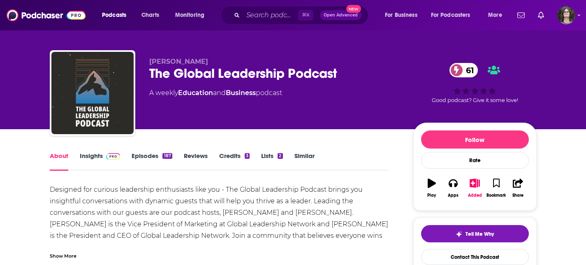
scroll to position [13, 0]
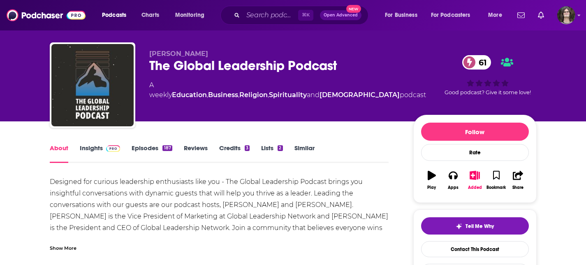
click at [72, 244] on div "Show More" at bounding box center [63, 247] width 27 height 8
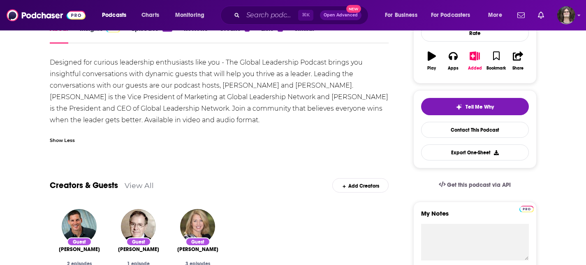
scroll to position [97, 0]
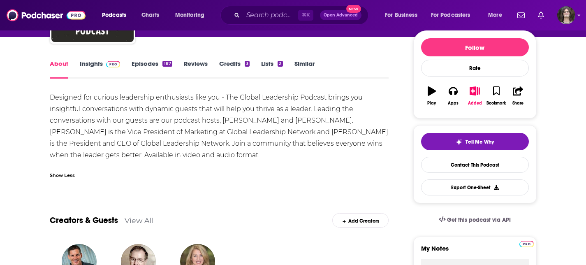
click at [143, 63] on link "Episodes 187" at bounding box center [152, 69] width 40 height 19
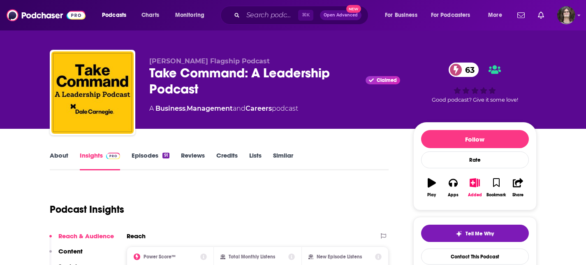
scroll to position [13, 0]
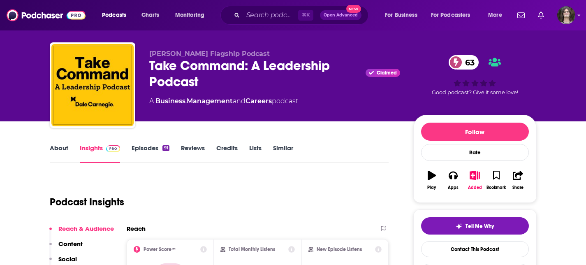
click at [63, 147] on link "About" at bounding box center [59, 153] width 18 height 19
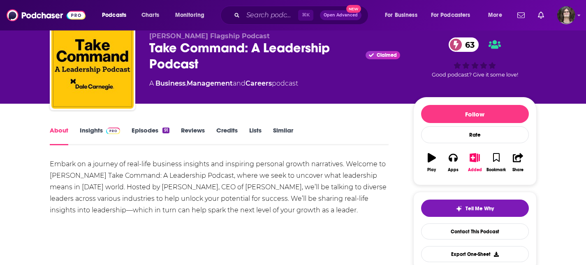
scroll to position [52, 0]
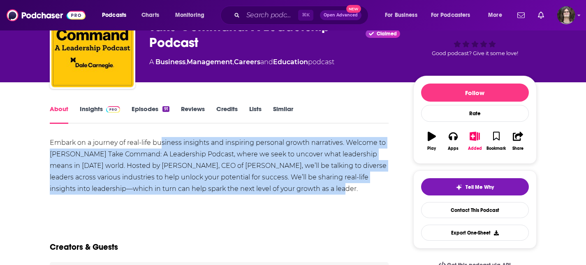
drag, startPoint x: 319, startPoint y: 192, endPoint x: 161, endPoint y: 148, distance: 164.1
click at [161, 148] on div "Embark on a journey of real-life business insights and inspiring personal growt…" at bounding box center [219, 166] width 339 height 58
click at [154, 113] on link "Episodes 91" at bounding box center [150, 114] width 37 height 19
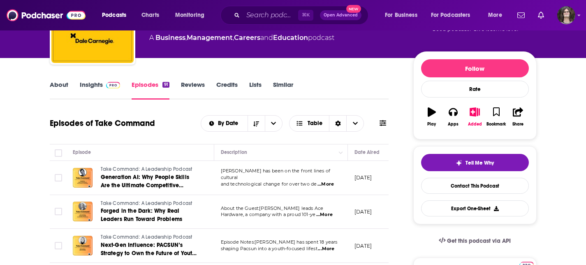
scroll to position [90, 0]
